Goal: Information Seeking & Learning: Find specific page/section

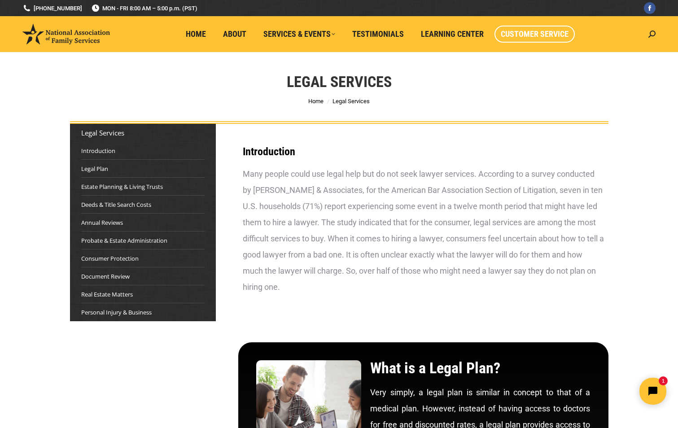
click at [531, 34] on span "Customer Service" at bounding box center [534, 34] width 68 height 10
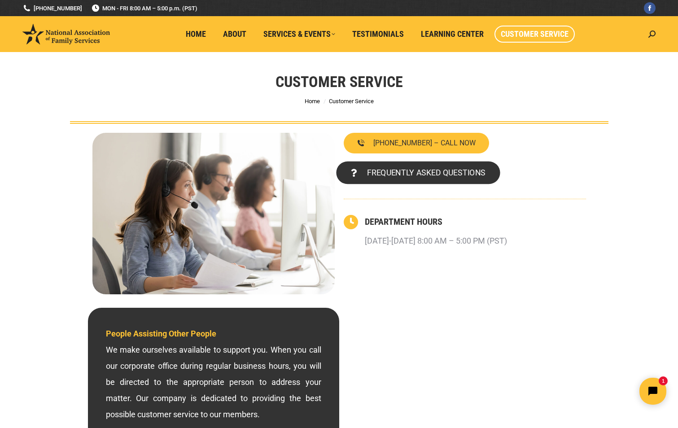
click at [409, 171] on span "FREQUENTLY ASKED QUESTIONS" at bounding box center [425, 173] width 118 height 8
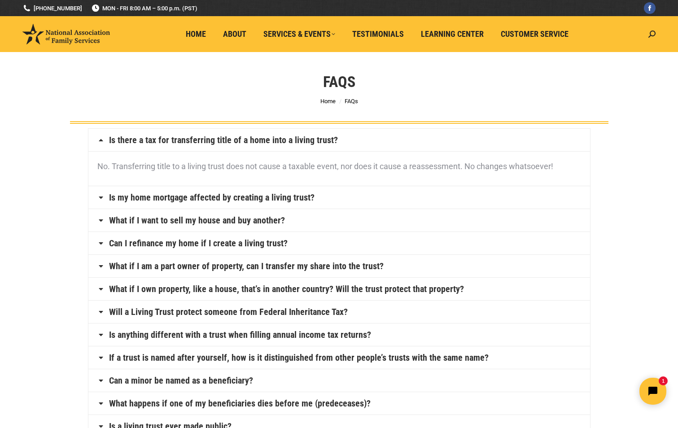
scroll to position [45, 0]
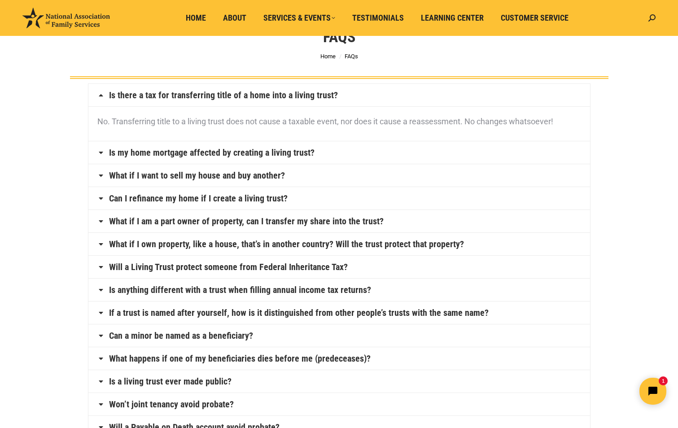
click at [99, 93] on icon at bounding box center [100, 94] width 7 height 7
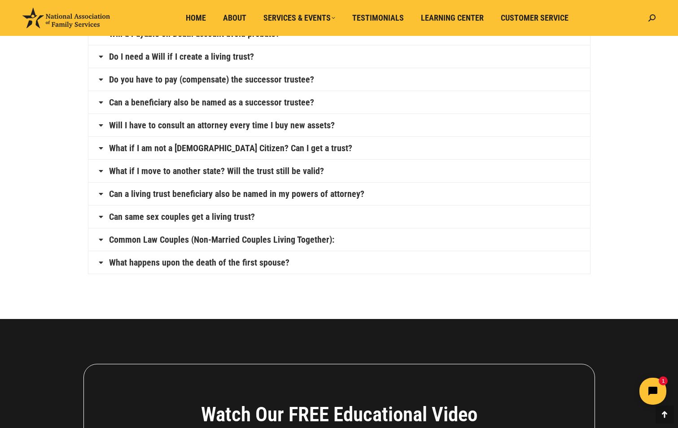
scroll to position [448, 0]
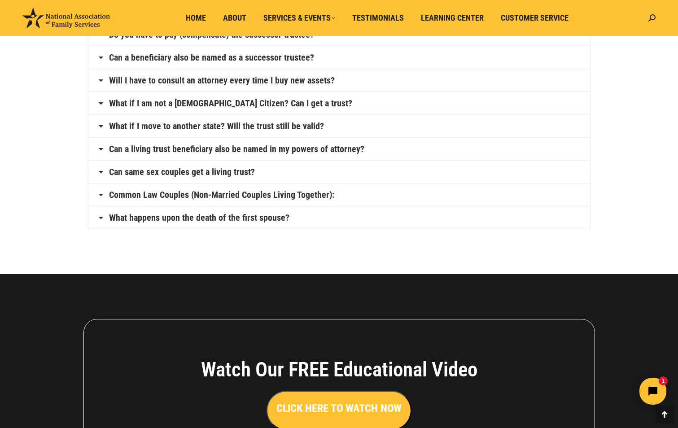
click at [100, 125] on icon at bounding box center [100, 125] width 7 height 7
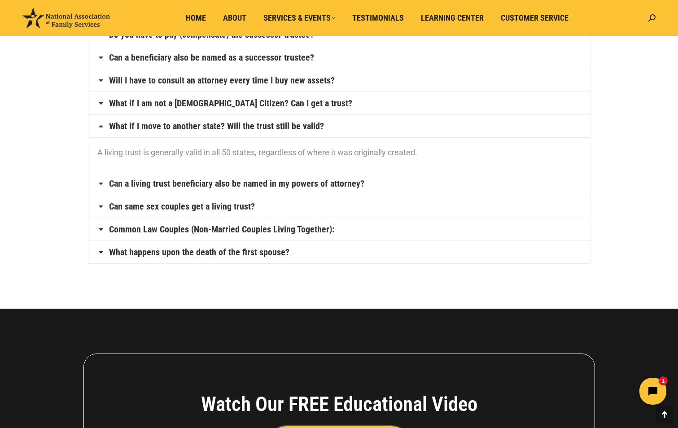
click at [100, 125] on icon at bounding box center [100, 125] width 7 height 7
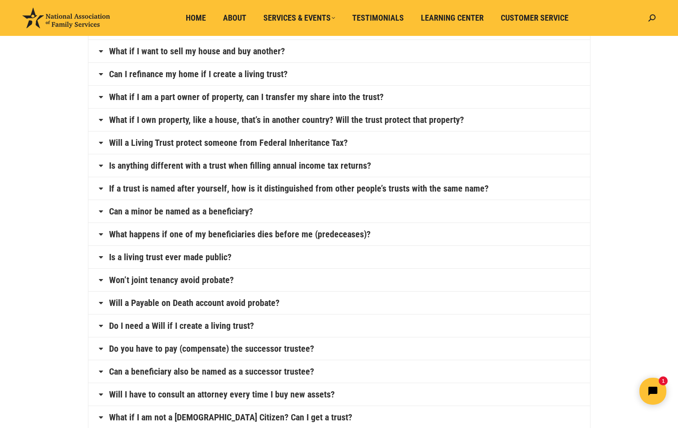
scroll to position [0, 0]
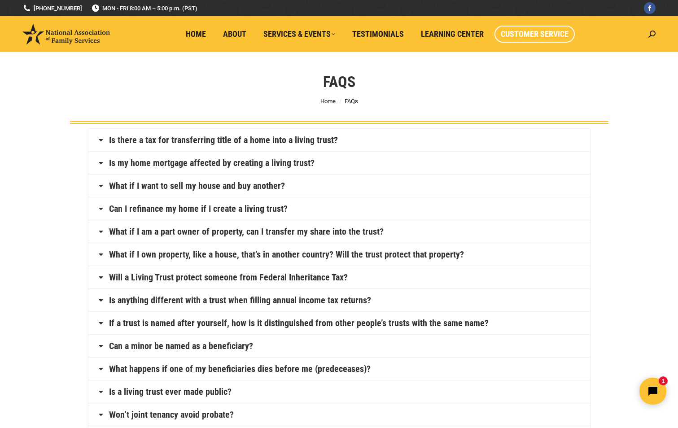
click at [517, 35] on span "Customer Service" at bounding box center [534, 34] width 68 height 10
